Goal: Obtain resource: Download file/media

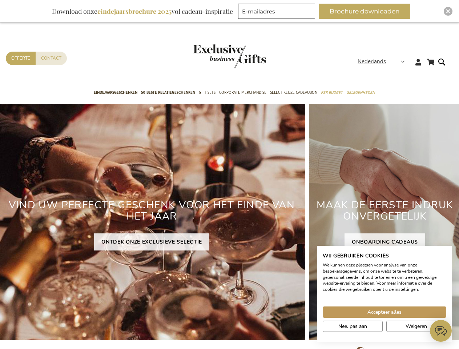
click at [229, 174] on div "VIND UW PERFECTE GESCHENK VOOR HET EINDE VAN HET JAAR ONTDEK ONZE EXCLUSIEVE SE…" at bounding box center [151, 222] width 307 height 236
click at [383, 61] on span "Nederlands" at bounding box center [371, 61] width 28 height 8
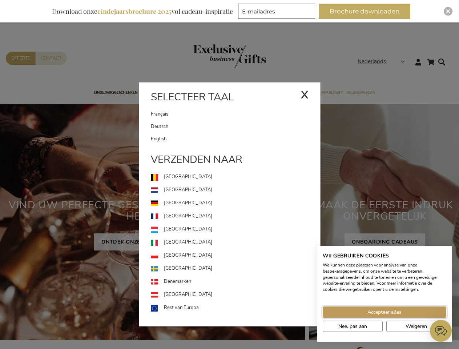
click at [384, 312] on span "Accepteer alles" at bounding box center [384, 312] width 34 height 8
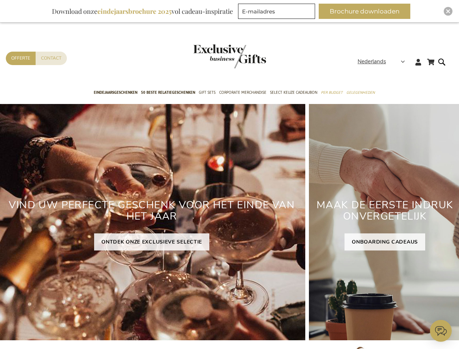
click at [352, 326] on div "MAAK DE EERSTE INDRUK ONVERGETELIJK ONBOARDING CADEAUS" at bounding box center [385, 222] width 152 height 236
click at [416, 326] on div "MAAK DE EERSTE INDRUK ONVERGETELIJK ONBOARDING CADEAUS" at bounding box center [385, 222] width 152 height 236
click at [367, 11] on button "Brochure downloaden" at bounding box center [364, 11] width 92 height 15
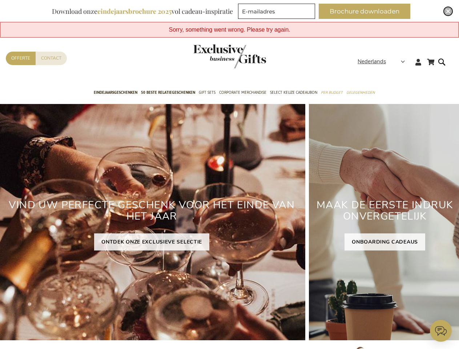
click at [448, 11] on img "Close" at bounding box center [448, 11] width 4 height 4
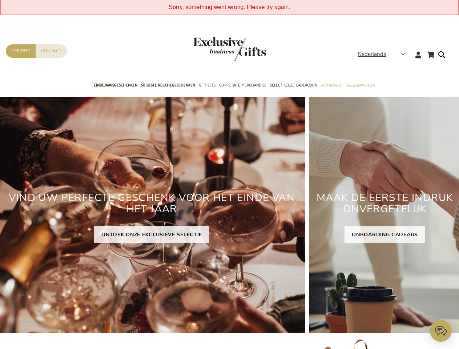
click at [441, 330] on icon at bounding box center [441, 331] width 22 height 22
